Goal: Find contact information: Find contact information

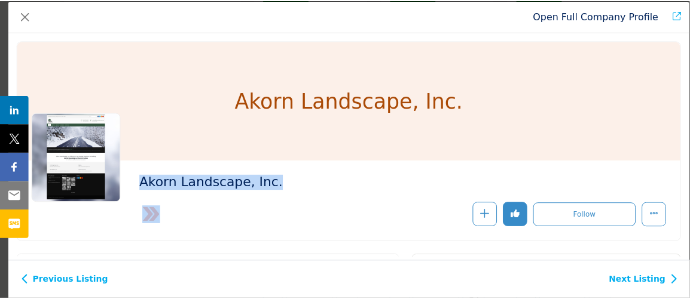
scroll to position [108, 0]
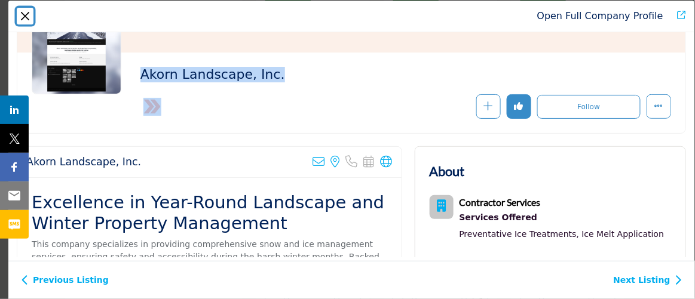
click at [23, 13] on button "Close" at bounding box center [25, 16] width 17 height 17
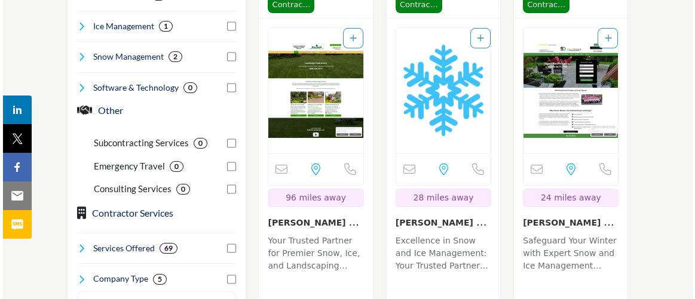
scroll to position [869, 0]
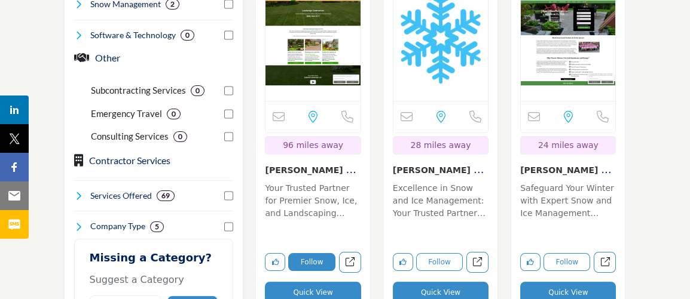
drag, startPoint x: 310, startPoint y: 262, endPoint x: 292, endPoint y: 262, distance: 17.3
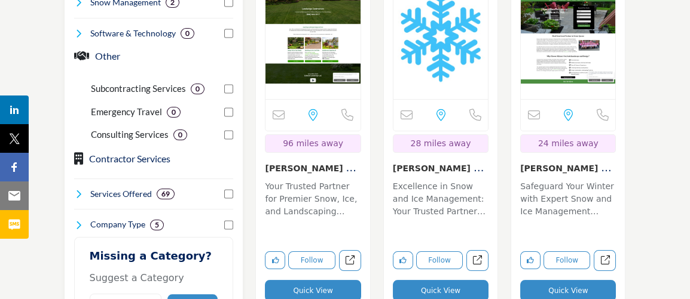
drag, startPoint x: 292, startPoint y: 262, endPoint x: 280, endPoint y: 252, distance: 15.3
click at [280, 280] on button "Quick View" at bounding box center [313, 291] width 96 height 22
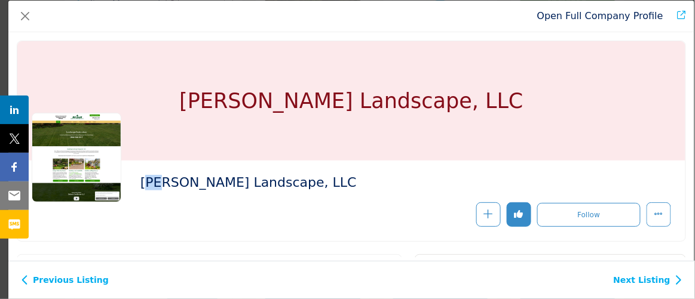
drag, startPoint x: 145, startPoint y: 183, endPoint x: 152, endPoint y: 185, distance: 7.4
click at [154, 185] on h2 "[PERSON_NAME] Landscape, LLC" at bounding box center [304, 183] width 329 height 16
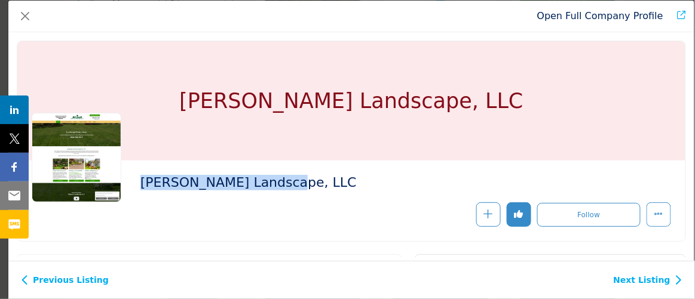
drag, startPoint x: 133, startPoint y: 175, endPoint x: 300, endPoint y: 198, distance: 169.0
click at [301, 198] on div "[PERSON_NAME] Landscape, LLC" at bounding box center [352, 201] width 640 height 52
copy h2 "[PERSON_NAME] Landscape, LLC"
drag, startPoint x: 231, startPoint y: 184, endPoint x: 212, endPoint y: 189, distance: 20.3
copy h2 "[PERSON_NAME] Landscape, LLC"
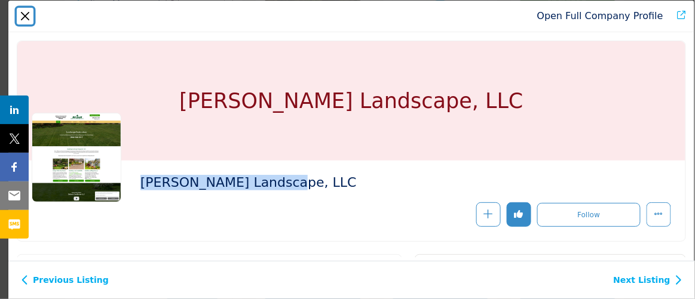
click at [20, 14] on button "Close" at bounding box center [25, 16] width 17 height 17
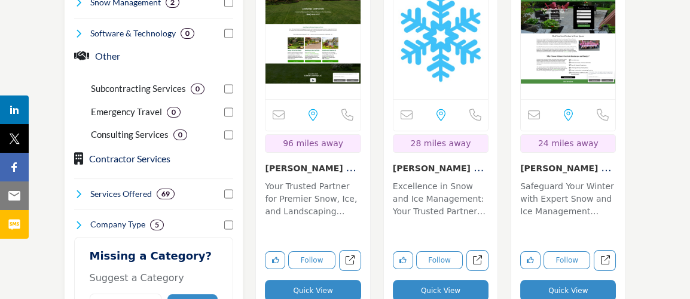
drag, startPoint x: 567, startPoint y: 249, endPoint x: 581, endPoint y: 246, distance: 14.1
click at [581, 280] on button "Quick View" at bounding box center [568, 291] width 96 height 22
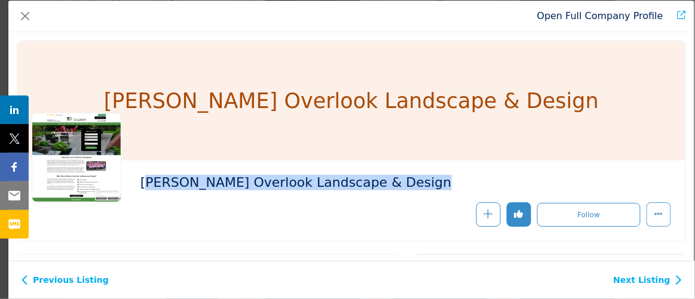
drag, startPoint x: 143, startPoint y: 182, endPoint x: 215, endPoint y: 204, distance: 75.6
drag, startPoint x: 139, startPoint y: 182, endPoint x: 219, endPoint y: 206, distance: 83.4
click at [220, 206] on div "[PERSON_NAME] Overlook Landscape & Design Follow" at bounding box center [405, 201] width 531 height 52
copy div "[PERSON_NAME] Overlook Landscape & Design"
drag, startPoint x: 348, startPoint y: 271, endPoint x: 339, endPoint y: 273, distance: 9.0
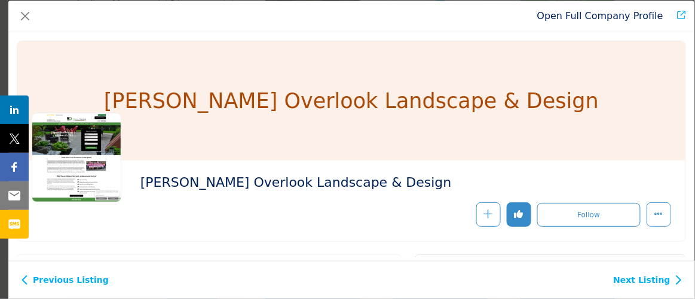
drag, startPoint x: 298, startPoint y: 283, endPoint x: 284, endPoint y: 280, distance: 14.1
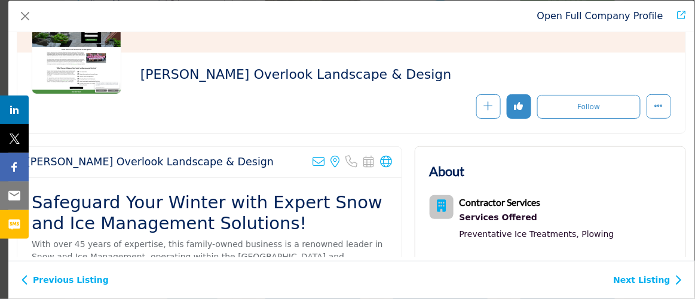
scroll to position [163, 0]
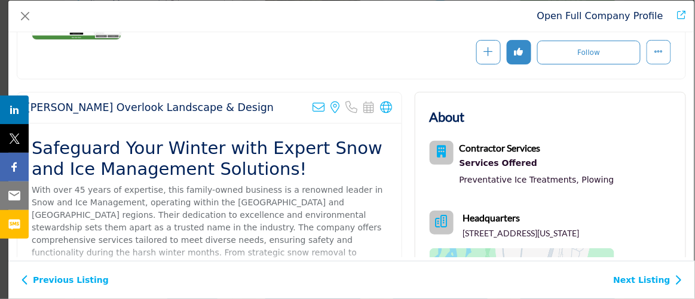
drag, startPoint x: 36, startPoint y: 109, endPoint x: 137, endPoint y: 77, distance: 106.1
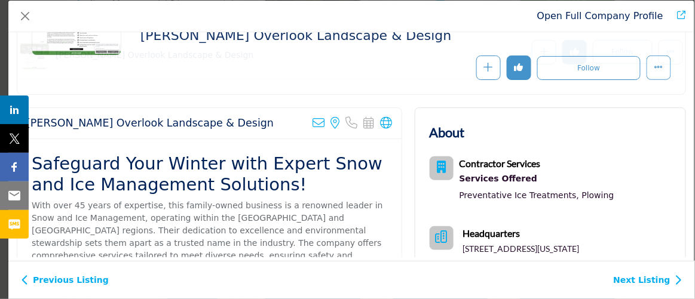
scroll to position [265, 0]
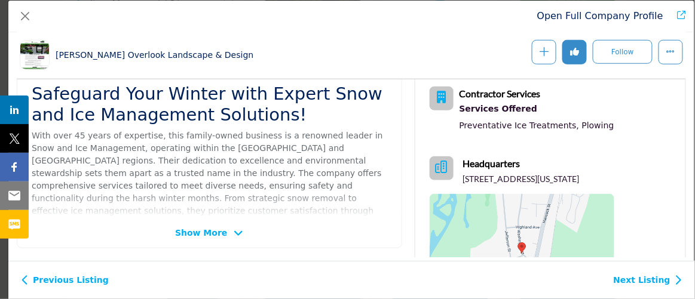
drag, startPoint x: 262, startPoint y: 61, endPoint x: 240, endPoint y: 61, distance: 22.1
click at [260, 60] on div "[PERSON_NAME] Overlook Landscape & Design Follow Following Message" at bounding box center [352, 55] width 670 height 48
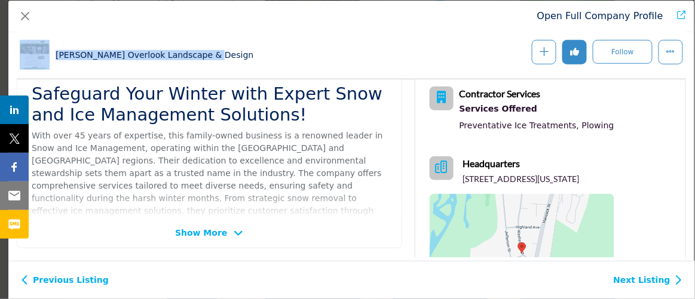
drag, startPoint x: 219, startPoint y: 57, endPoint x: 29, endPoint y: 84, distance: 191.4
click at [23, 72] on div "[PERSON_NAME] Overlook Landscape & Design Follow Following Message" at bounding box center [352, 55] width 670 height 48
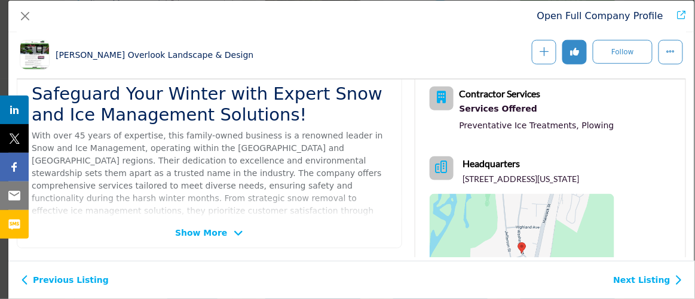
click at [226, 29] on div "Open Full Company Profile" at bounding box center [351, 17] width 686 height 32
drag, startPoint x: 79, startPoint y: 81, endPoint x: 46, endPoint y: -5, distance: 92.7
drag, startPoint x: 46, startPoint y: -5, endPoint x: 105, endPoint y: 26, distance: 66.8
click at [284, 51] on div "[PERSON_NAME] Overlook Landscape & Design Follow Following Message" at bounding box center [352, 55] width 670 height 48
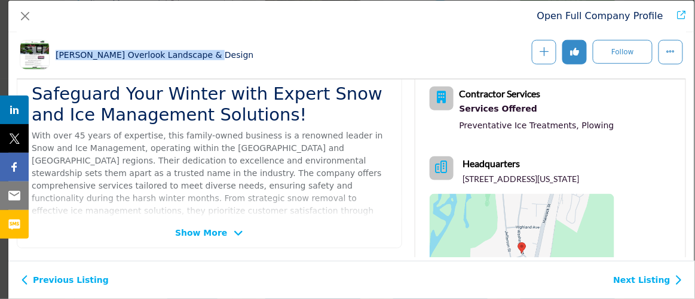
drag, startPoint x: 57, startPoint y: 51, endPoint x: 210, endPoint y: 62, distance: 154.0
click at [210, 62] on div "[PERSON_NAME] Overlook Landscape & Design Follow Following Message" at bounding box center [352, 55] width 670 height 48
drag, startPoint x: 459, startPoint y: 179, endPoint x: 611, endPoint y: 167, distance: 152.3
click at [612, 167] on div "Headquarters [STREET_ADDRESS][US_STATE]" at bounding box center [522, 171] width 185 height 29
copy p "[STREET_ADDRESS][US_STATE]"
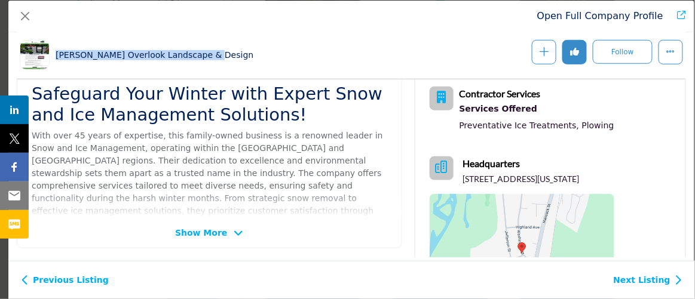
scroll to position [320, 0]
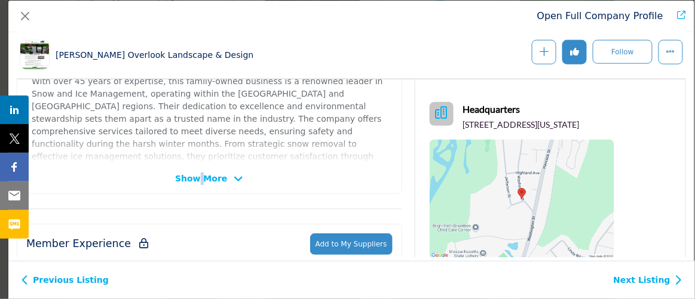
drag, startPoint x: 201, startPoint y: 174, endPoint x: 193, endPoint y: 179, distance: 9.1
click at [194, 178] on span "Show More" at bounding box center [201, 179] width 52 height 13
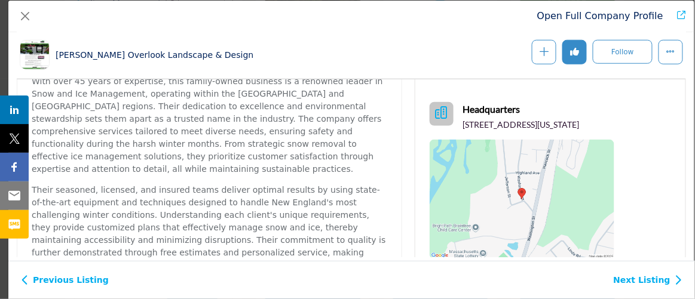
drag, startPoint x: 197, startPoint y: 236, endPoint x: 185, endPoint y: 239, distance: 12.5
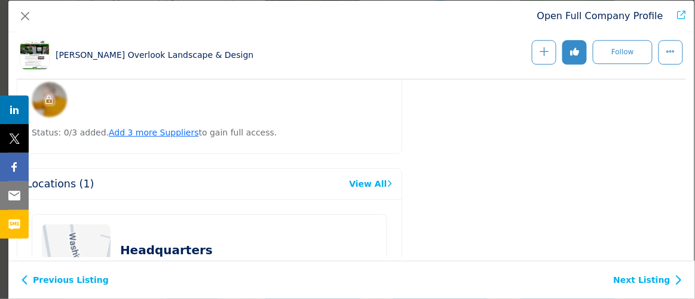
scroll to position [808, 0]
